Goal: Navigation & Orientation: Understand site structure

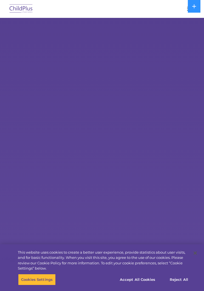
select select "MEDIUM"
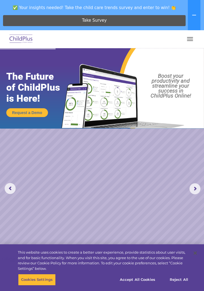
click at [186, 38] on button "button" at bounding box center [191, 39] width 12 height 9
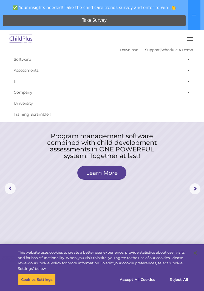
click at [190, 41] on button "button" at bounding box center [191, 39] width 12 height 9
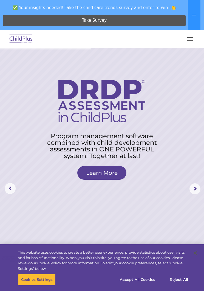
click at [187, 46] on nav "Download Support | Schedule A Demo  MENU MENU Software ChildPlus: The original…" at bounding box center [102, 39] width 204 height 18
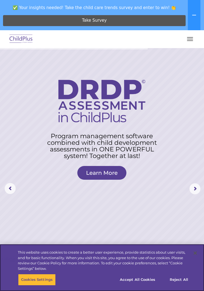
click at [146, 278] on button "Accept All Cookies" at bounding box center [137, 280] width 41 height 12
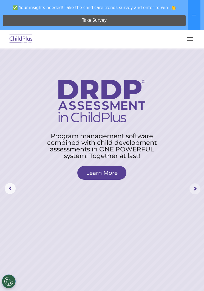
click at [195, 193] on rs-arrow at bounding box center [195, 188] width 11 height 11
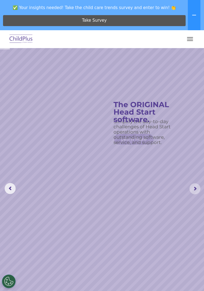
click at [190, 193] on rs-arrow at bounding box center [195, 188] width 11 height 11
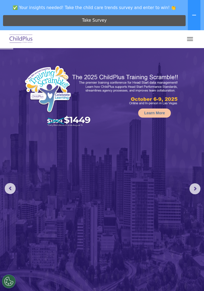
click at [192, 188] on rs-arrow at bounding box center [195, 188] width 11 height 11
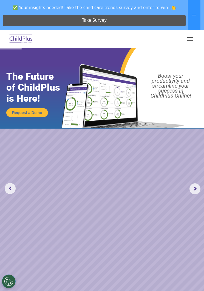
click at [192, 190] on rs-arrow at bounding box center [195, 188] width 11 height 11
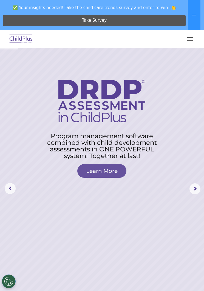
click at [195, 20] on button at bounding box center [194, 15] width 13 height 30
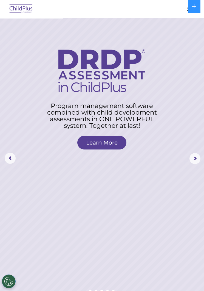
click at [193, 7] on icon at bounding box center [194, 6] width 4 height 4
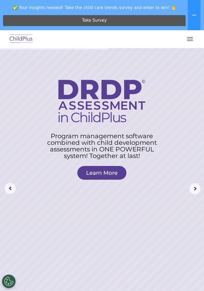
click at [189, 38] on button "button" at bounding box center [191, 39] width 12 height 9
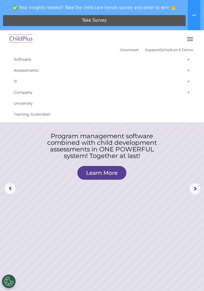
click at [186, 59] on span at bounding box center [187, 59] width 5 height 11
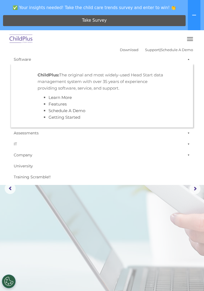
click at [188, 61] on span at bounding box center [187, 59] width 5 height 11
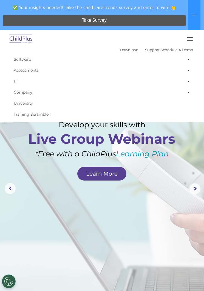
click at [186, 72] on span at bounding box center [187, 70] width 5 height 11
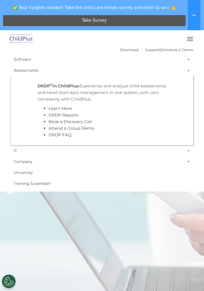
click at [188, 68] on span at bounding box center [187, 70] width 5 height 11
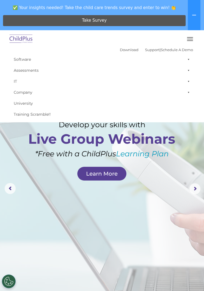
click at [186, 79] on span at bounding box center [187, 81] width 5 height 11
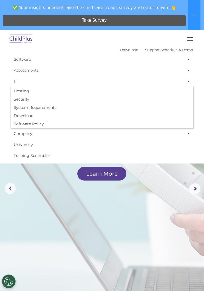
click at [187, 81] on span at bounding box center [187, 81] width 5 height 11
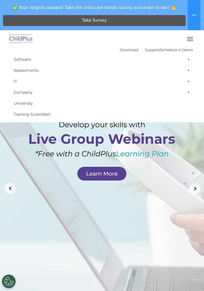
click at [188, 93] on span at bounding box center [187, 92] width 5 height 11
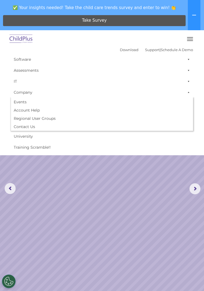
click at [188, 94] on span at bounding box center [187, 92] width 5 height 11
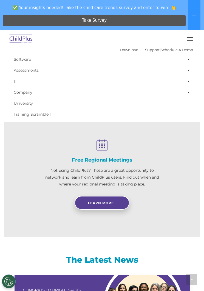
scroll to position [508, 0]
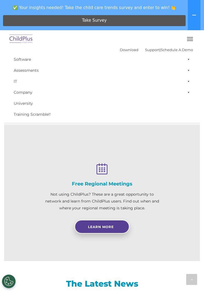
click at [15, 279] on button "Cookies Settings" at bounding box center [9, 281] width 14 height 14
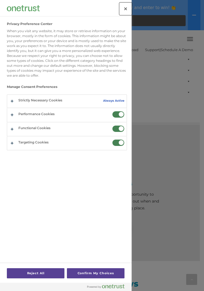
click at [128, 13] on button "Close" at bounding box center [126, 9] width 12 height 12
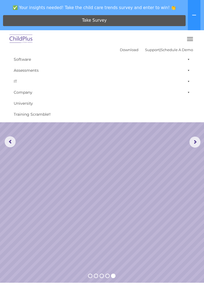
scroll to position [0, 0]
